Goal: Task Accomplishment & Management: Use online tool/utility

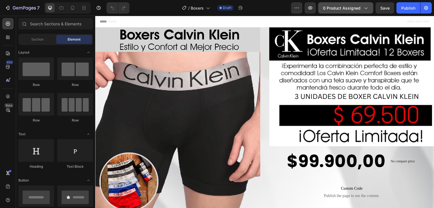
click at [340, 5] on span "0 product assigned" at bounding box center [342, 8] width 38 height 6
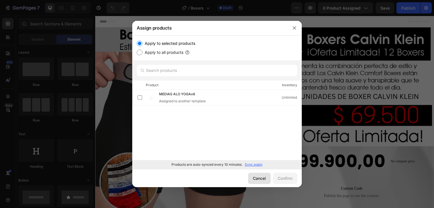
click at [265, 179] on button "Cancel" at bounding box center [259, 178] width 23 height 11
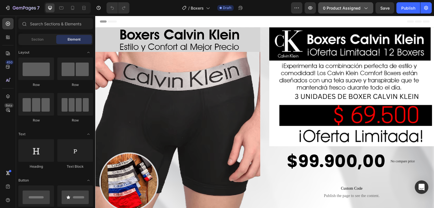
click at [342, 7] on span "0 product assigned" at bounding box center [342, 8] width 38 height 6
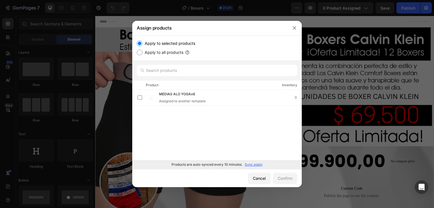
click at [257, 165] on p "Sync again" at bounding box center [254, 164] width 18 height 5
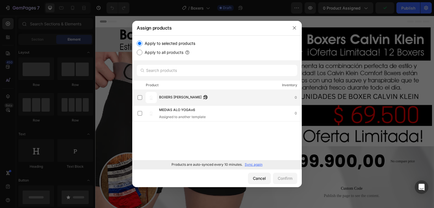
click at [203, 95] on div "BOXERS [PERSON_NAME] K 0" at bounding box center [230, 98] width 142 height 6
click at [290, 179] on div "Confirm" at bounding box center [285, 179] width 15 height 6
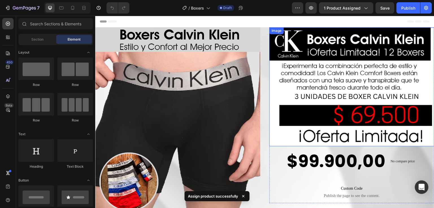
click at [328, 116] on img at bounding box center [351, 86] width 165 height 119
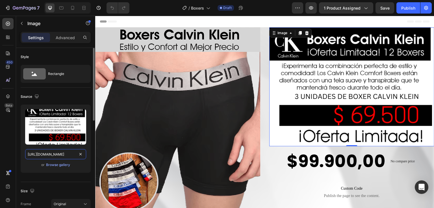
click at [65, 154] on input "[URL][DOMAIN_NAME]" at bounding box center [55, 154] width 61 height 10
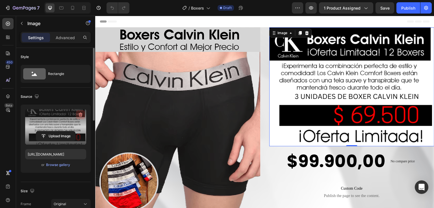
click at [80, 115] on icon "button" at bounding box center [80, 115] width 1 height 2
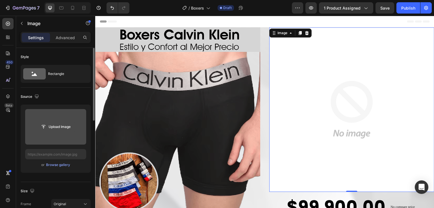
click at [58, 127] on input "file" at bounding box center [55, 127] width 39 height 10
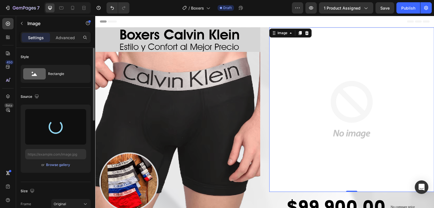
type input "[URL][DOMAIN_NAME]"
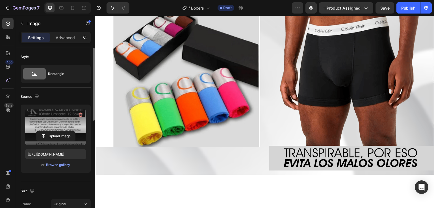
scroll to position [83, 0]
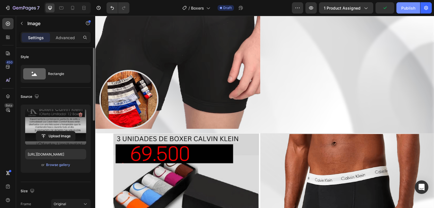
click at [401, 10] on button "Publish" at bounding box center [408, 7] width 24 height 11
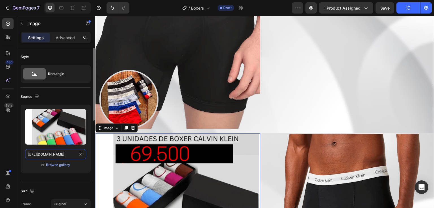
click at [69, 154] on input "[URL][DOMAIN_NAME]" at bounding box center [55, 154] width 61 height 10
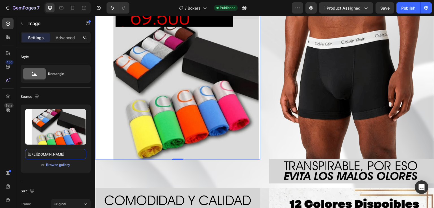
scroll to position [221, 0]
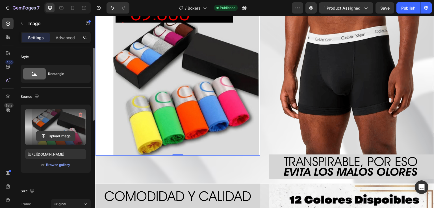
click at [59, 137] on input "file" at bounding box center [55, 137] width 39 height 10
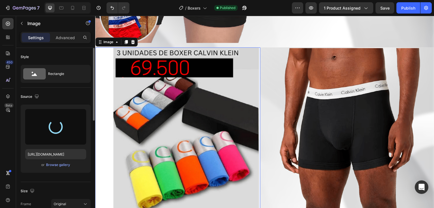
scroll to position [168, 0]
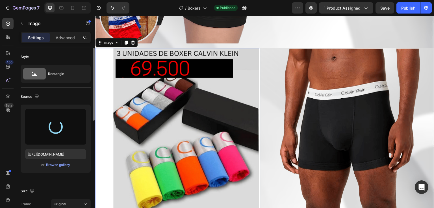
type input "[URL][DOMAIN_NAME]"
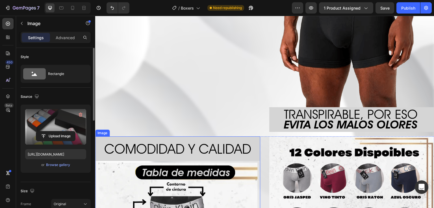
scroll to position [166, 0]
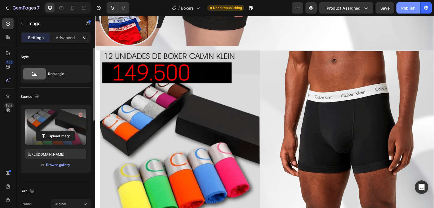
click at [413, 6] on div "Publish" at bounding box center [408, 8] width 14 height 6
